Goal: Transaction & Acquisition: Purchase product/service

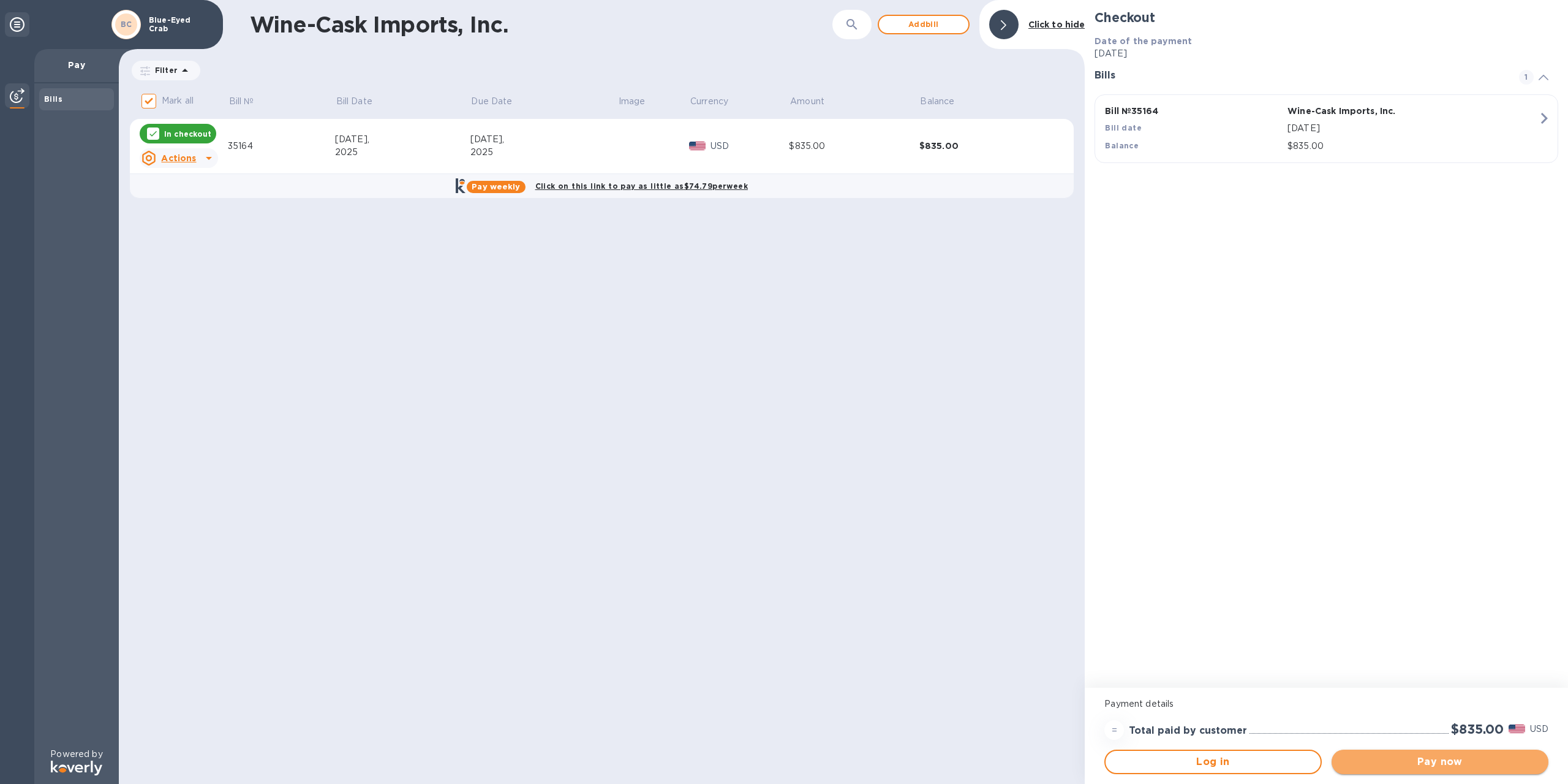
click at [1401, 760] on span "Pay now" at bounding box center [1440, 761] width 197 height 15
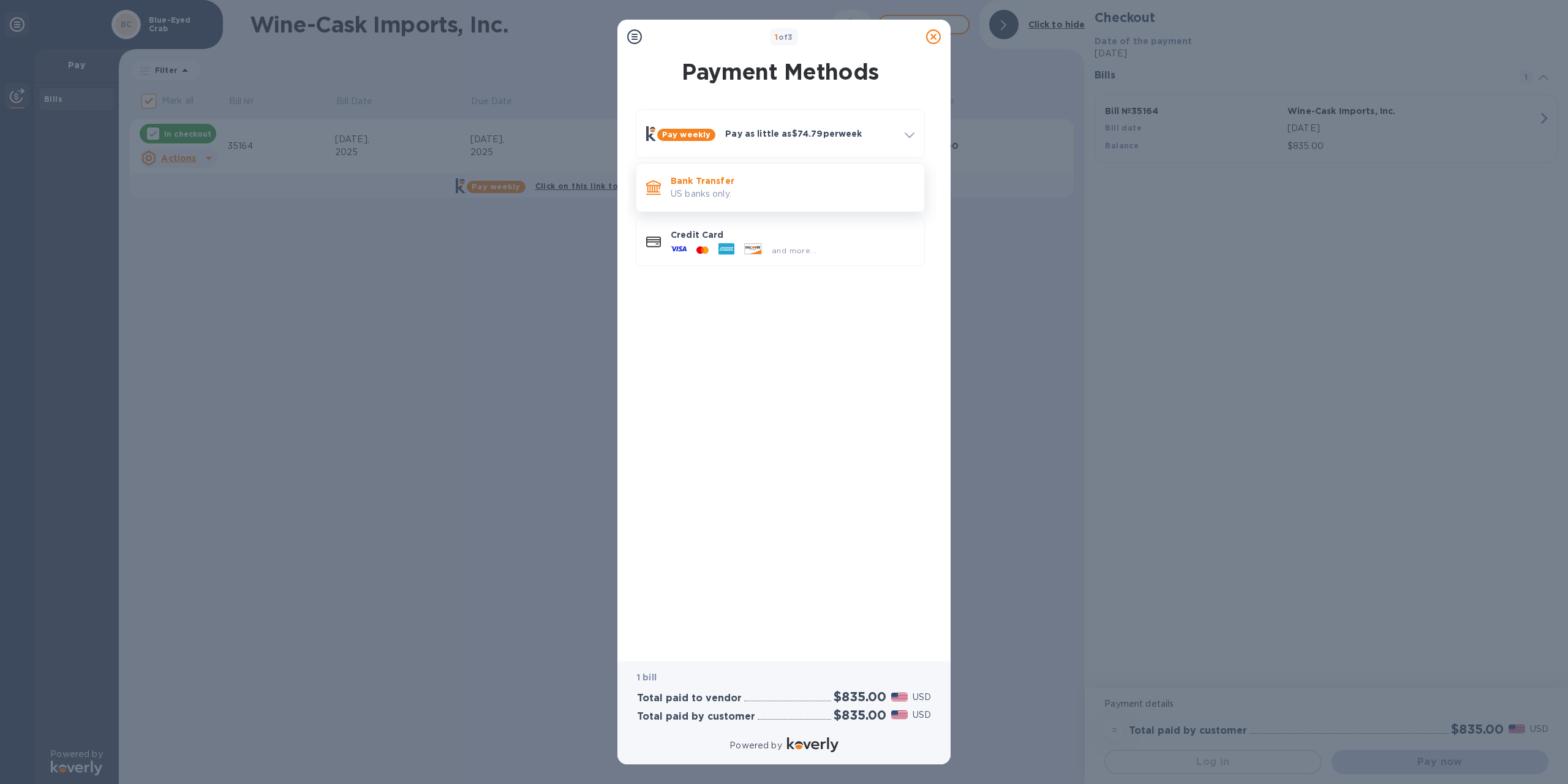
click at [735, 188] on p "US banks only." at bounding box center [793, 194] width 244 height 13
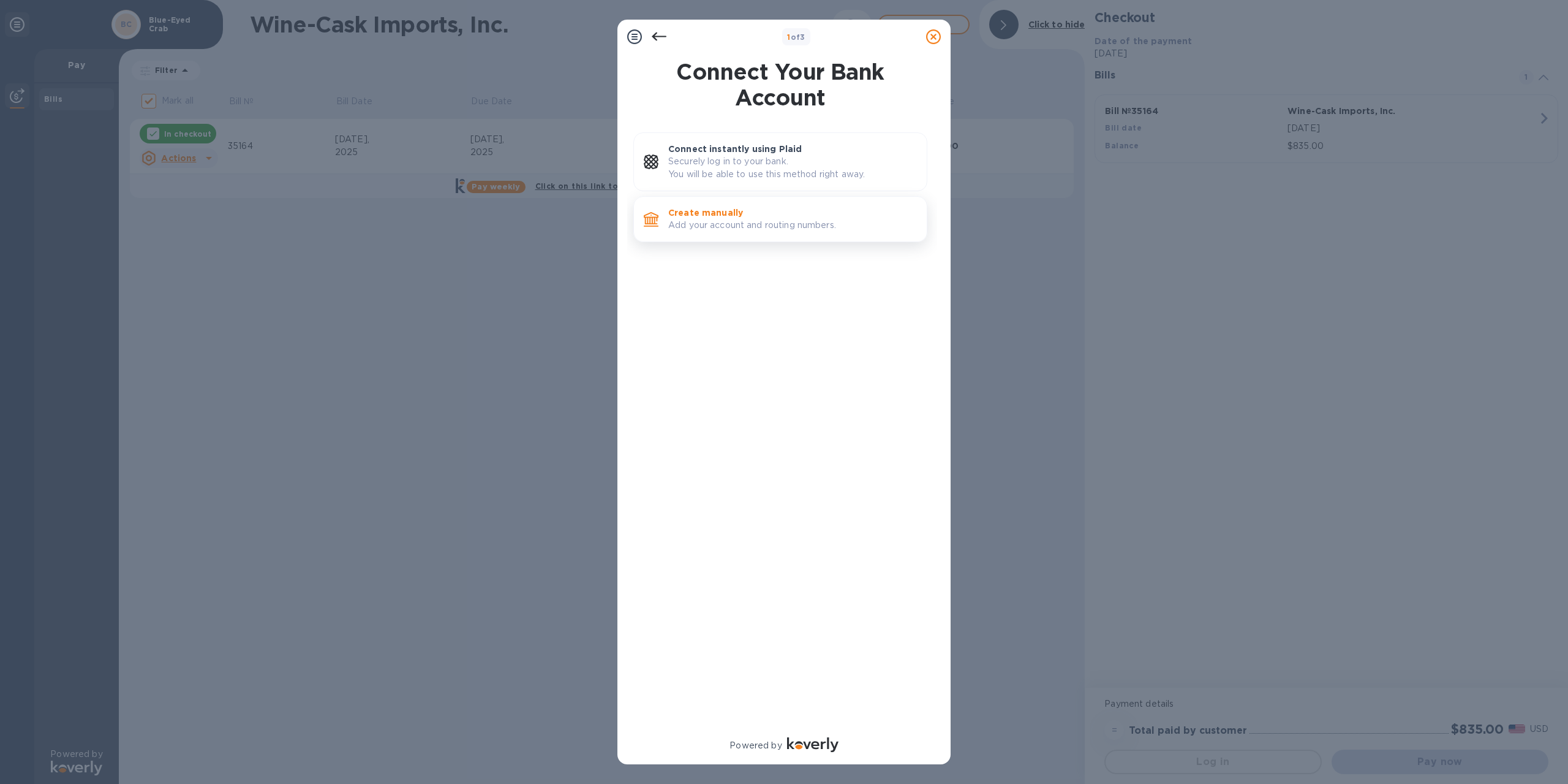
click at [736, 221] on p "Add your account and routing numbers." at bounding box center [793, 225] width 249 height 13
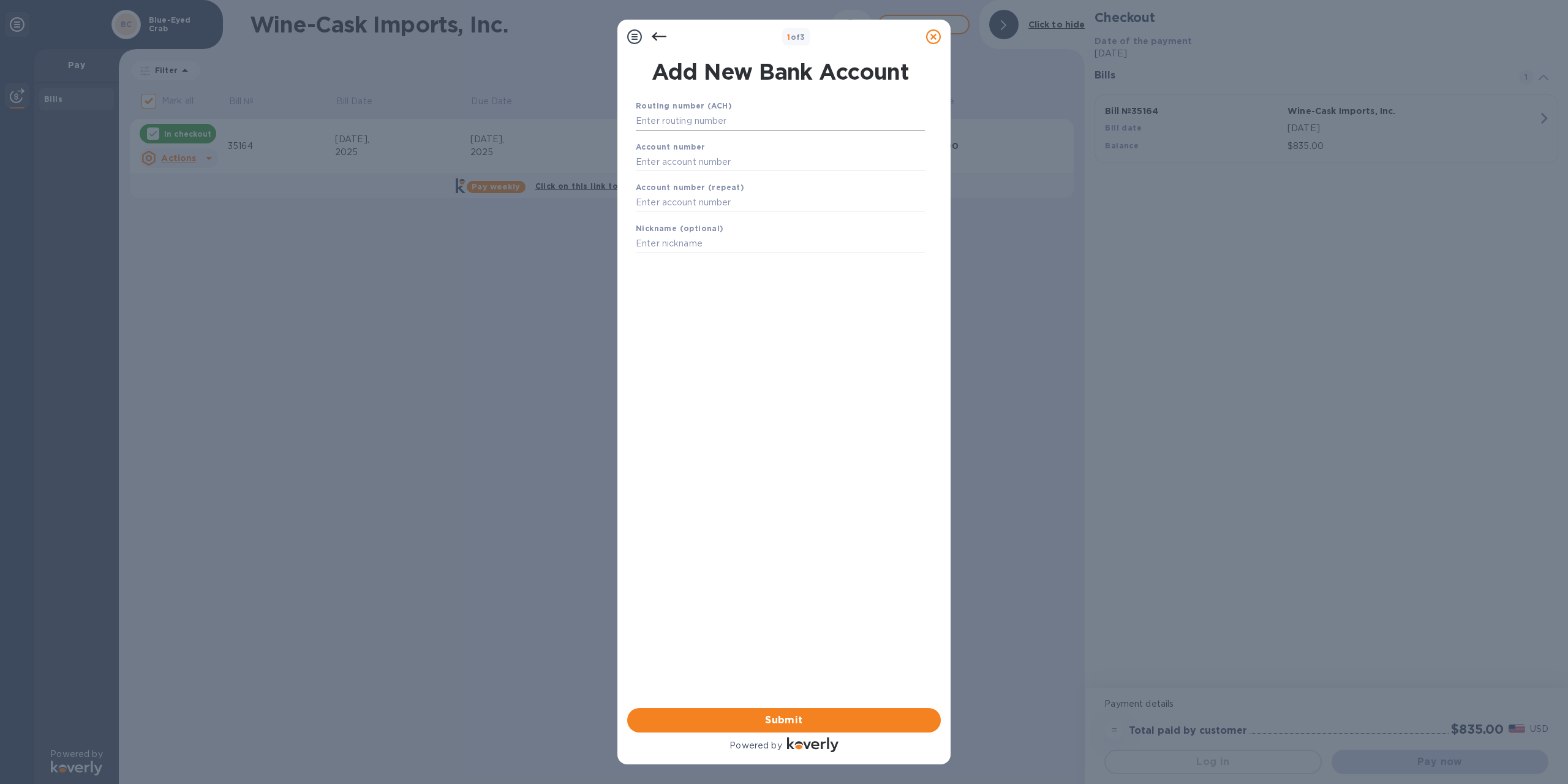
click at [728, 115] on input "text" at bounding box center [780, 121] width 289 height 19
type input "011301798"
click at [681, 175] on input "text" at bounding box center [780, 177] width 289 height 19
type input "0600783013"
click at [696, 213] on input "text" at bounding box center [780, 218] width 289 height 19
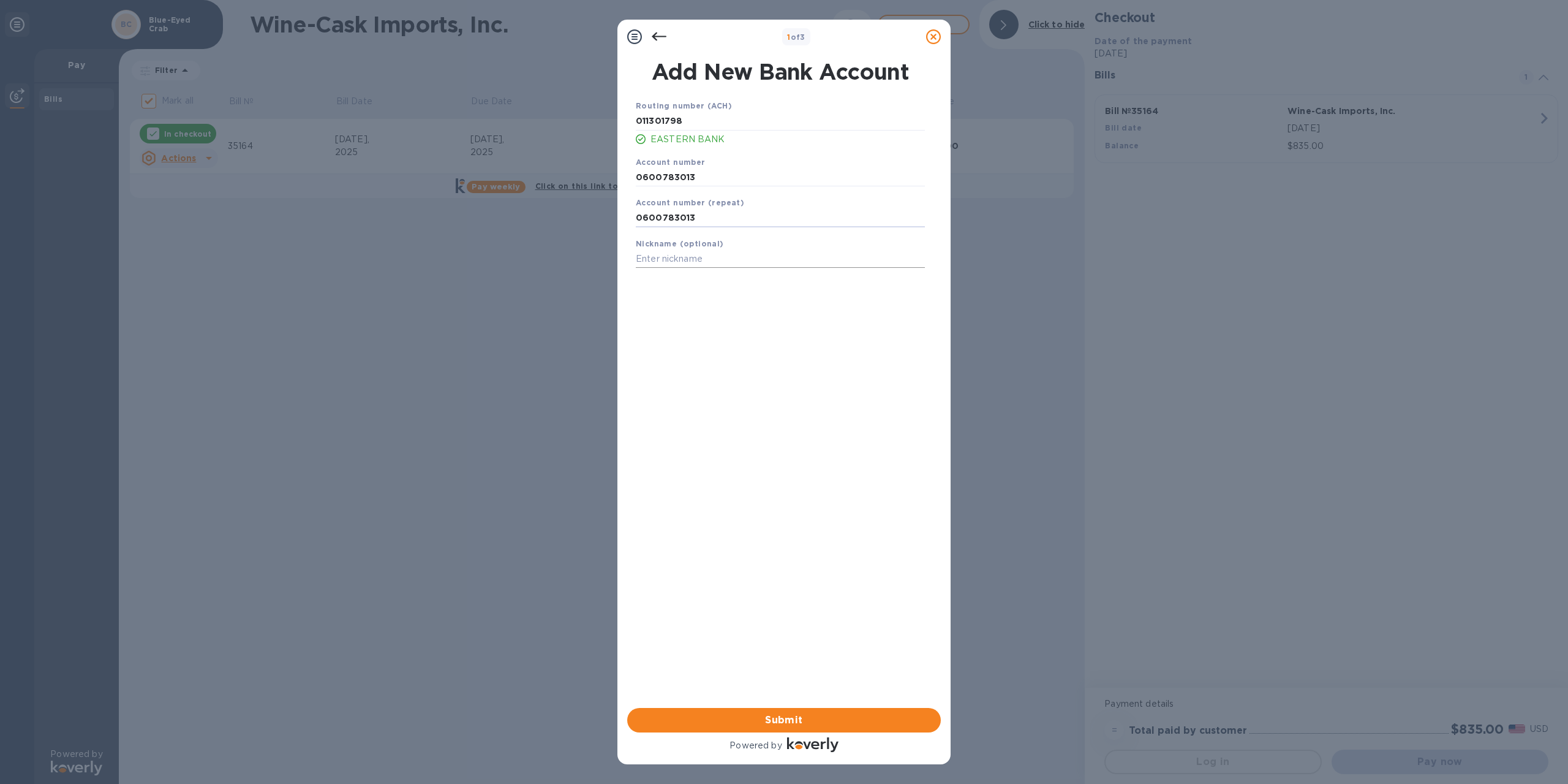
type input "0600783013"
click at [674, 266] on input "text" at bounding box center [780, 259] width 289 height 19
click at [799, 715] on span "Submit" at bounding box center [784, 720] width 294 height 15
